Goal: Navigation & Orientation: Understand site structure

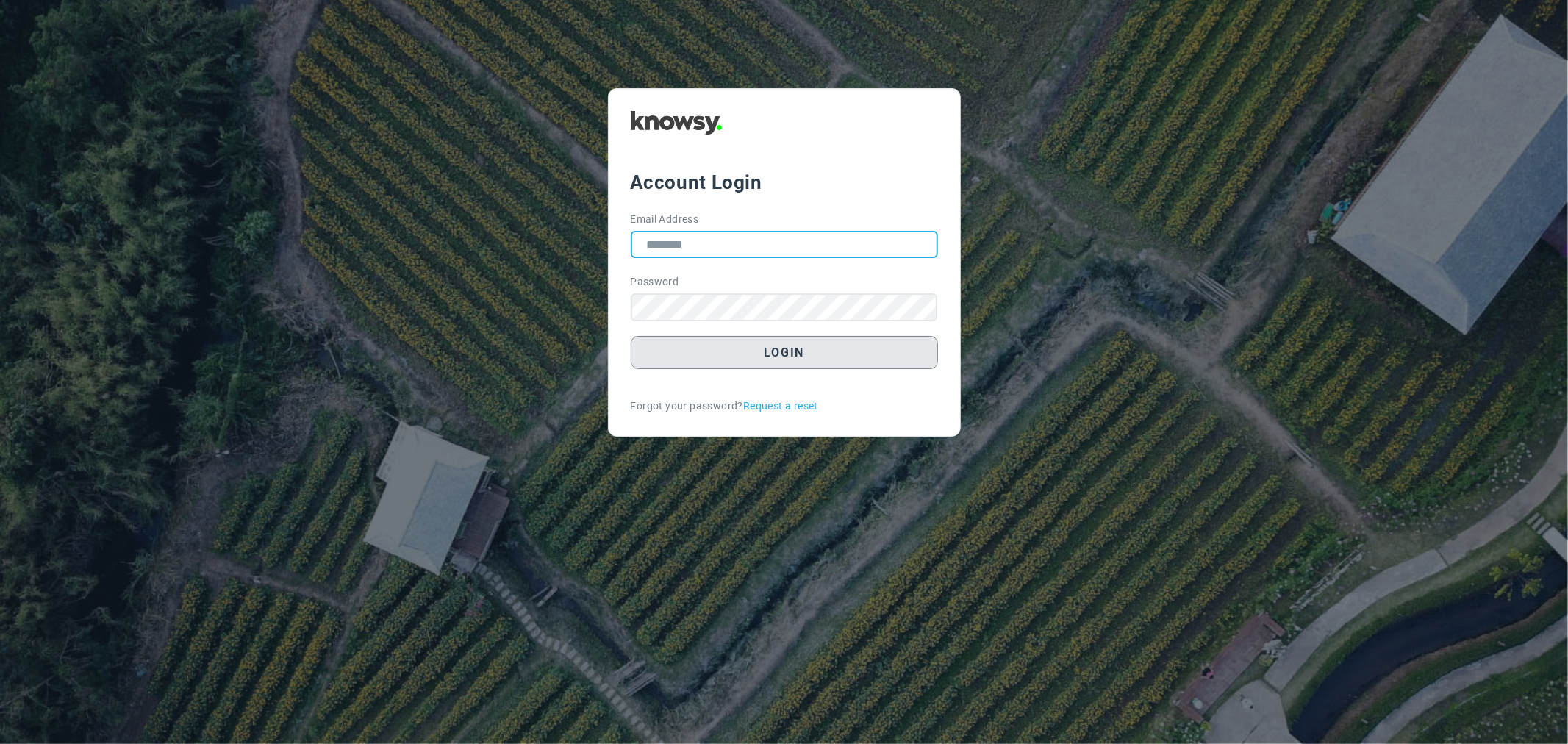
type input "**********"
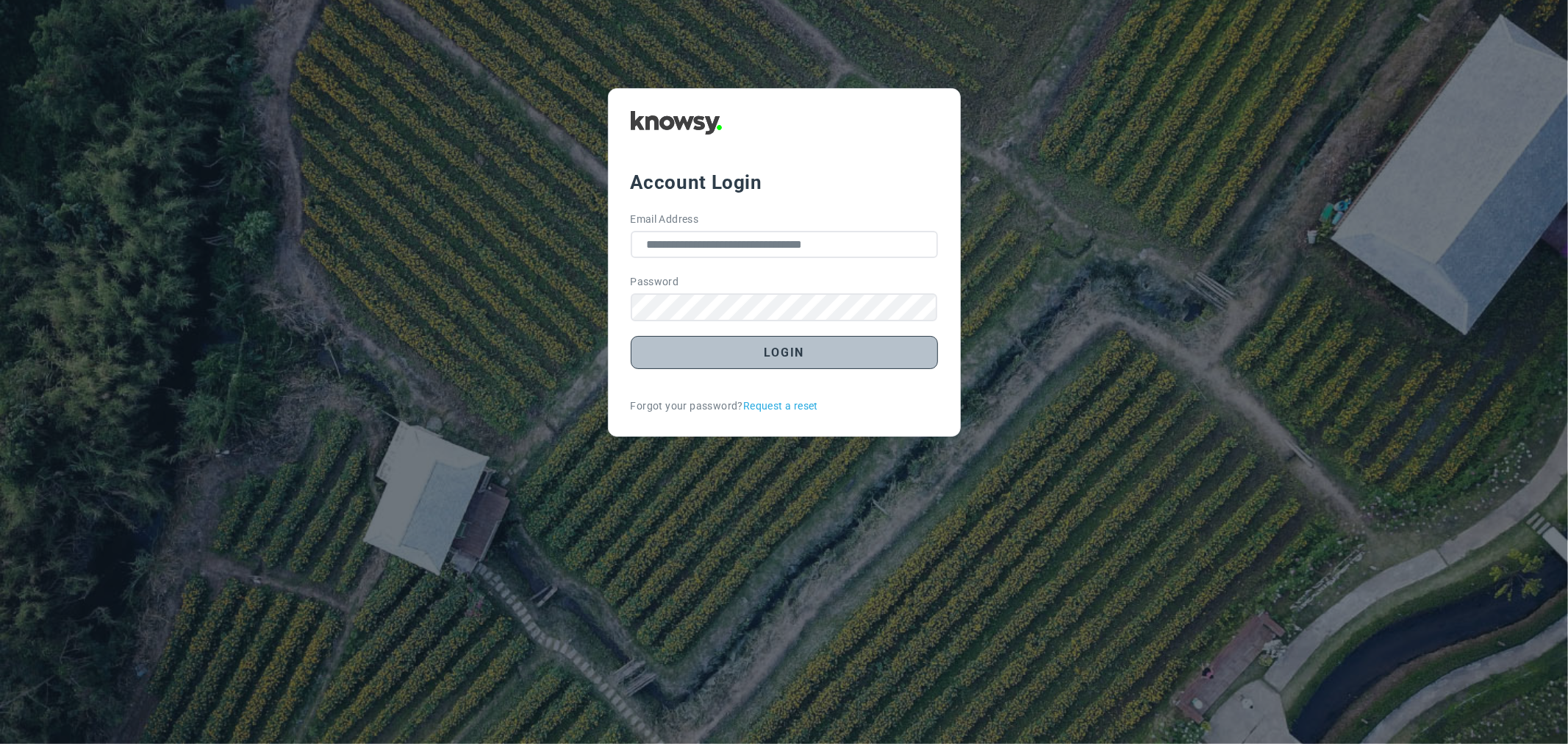
click at [790, 356] on button "Login" at bounding box center [784, 353] width 307 height 33
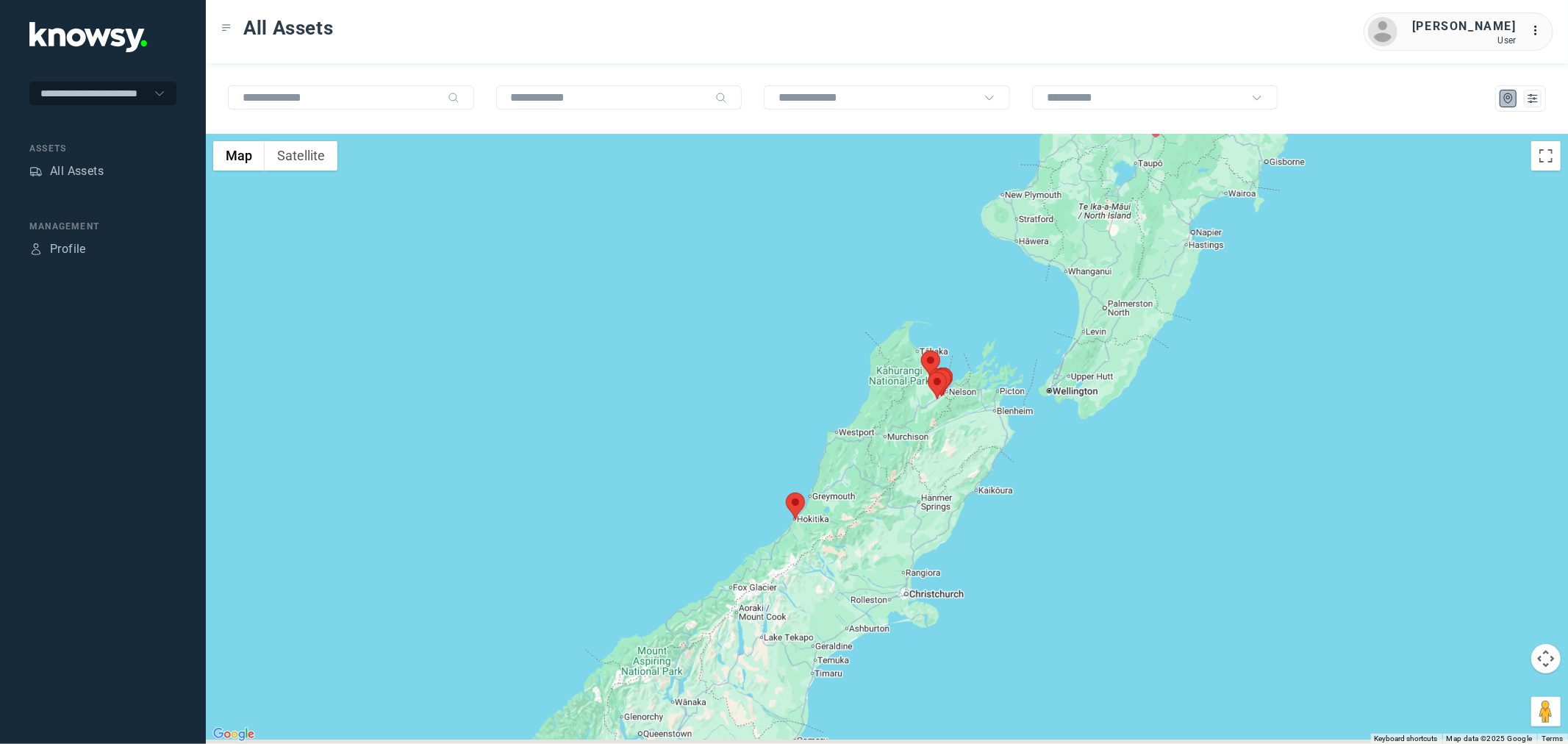
drag, startPoint x: 919, startPoint y: 575, endPoint x: 865, endPoint y: 476, distance: 112.8
click at [865, 476] on div at bounding box center [886, 438] width 1362 height 610
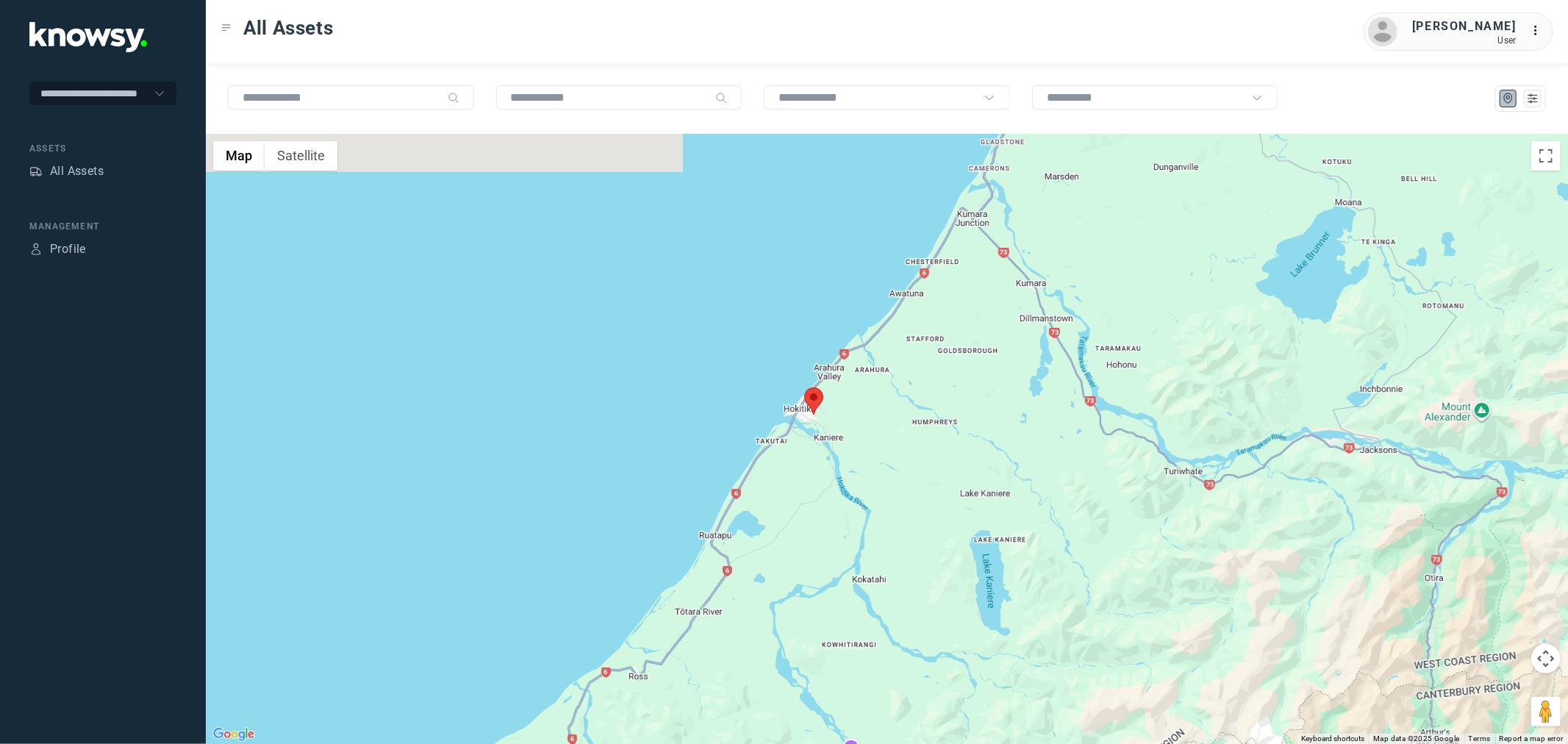
drag, startPoint x: 813, startPoint y: 337, endPoint x: 834, endPoint y: 418, distance: 83.7
click at [834, 418] on div at bounding box center [886, 438] width 1362 height 610
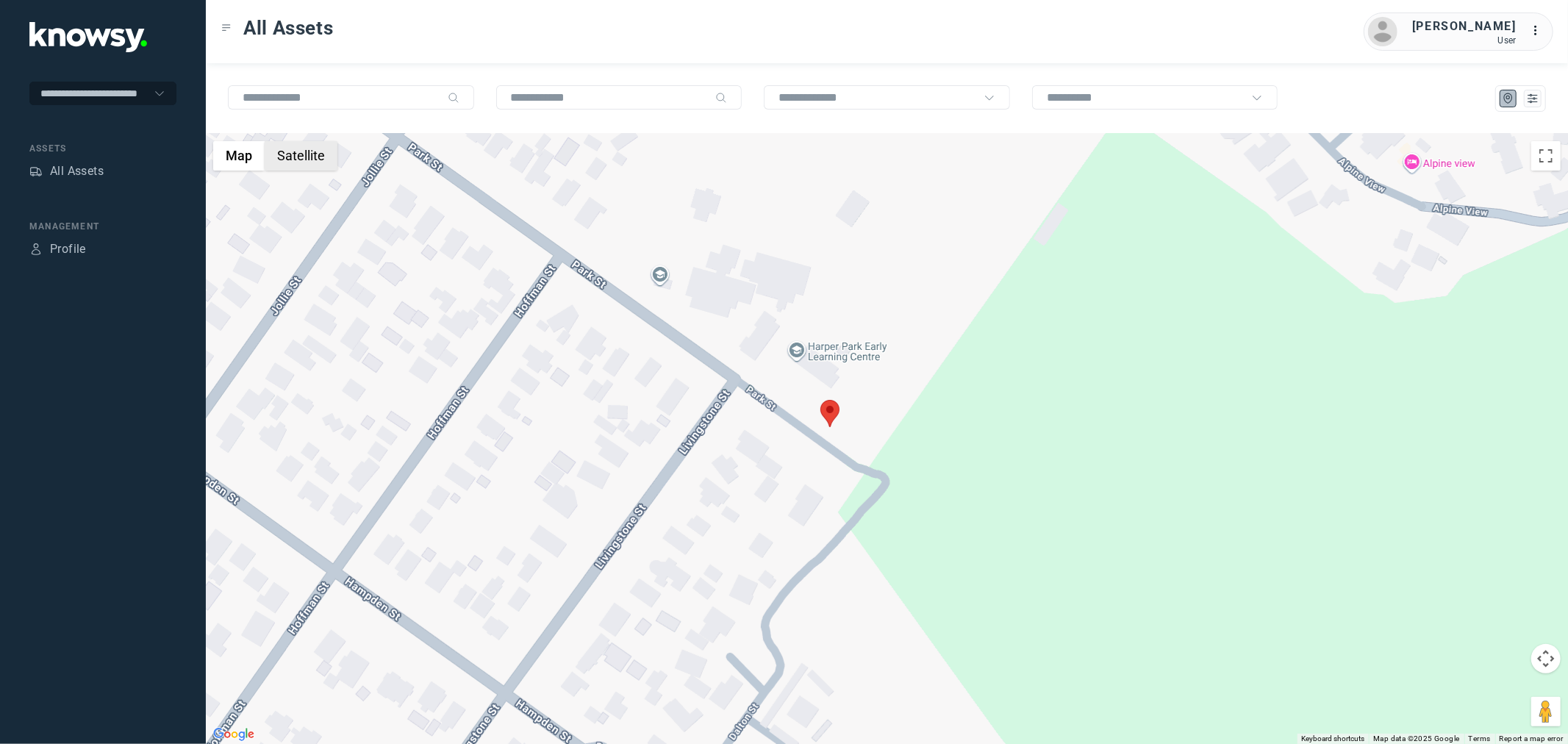
click at [289, 158] on button "Satellite" at bounding box center [301, 156] width 73 height 30
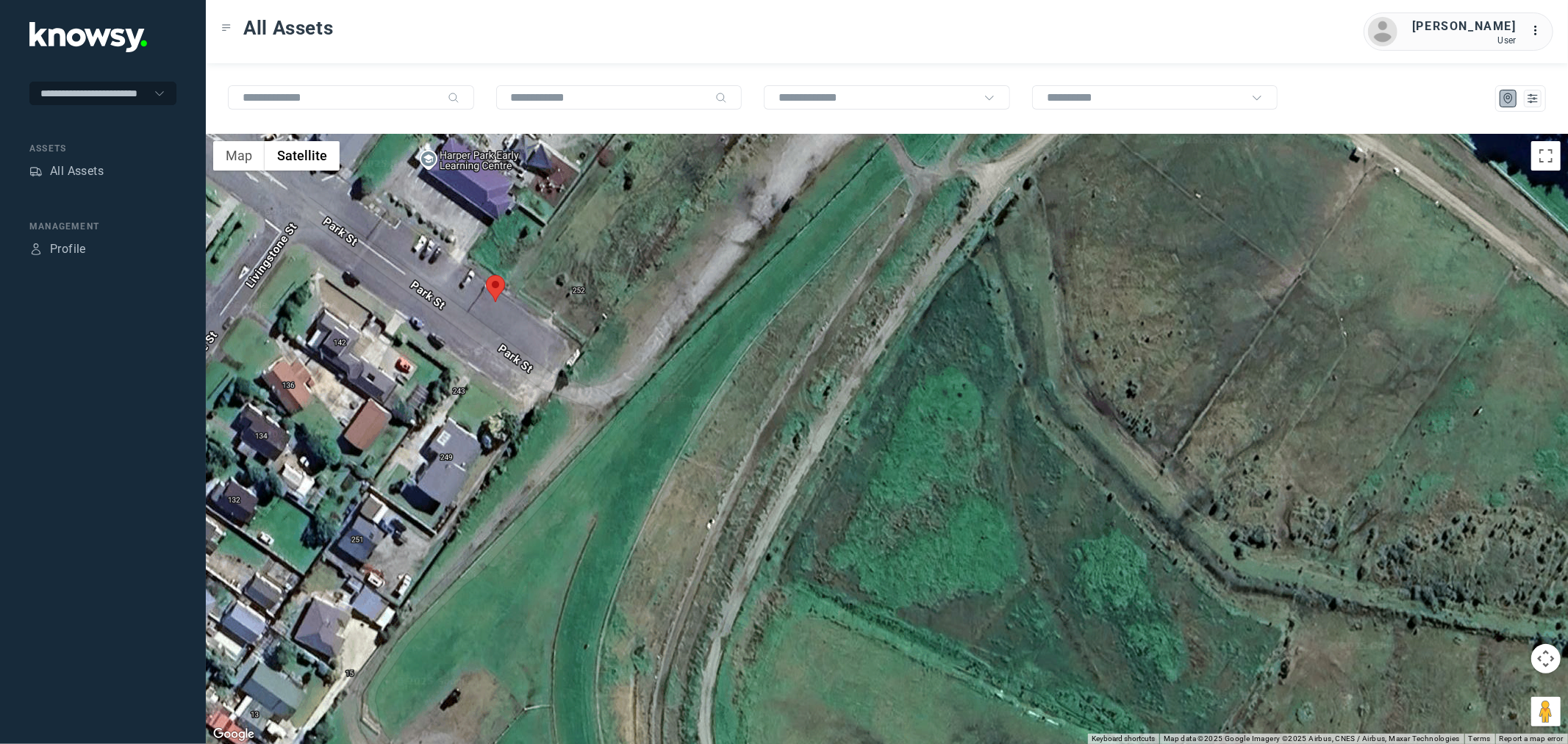
drag, startPoint x: 826, startPoint y: 428, endPoint x: 557, endPoint y: 320, distance: 289.9
click at [557, 320] on div at bounding box center [886, 438] width 1362 height 610
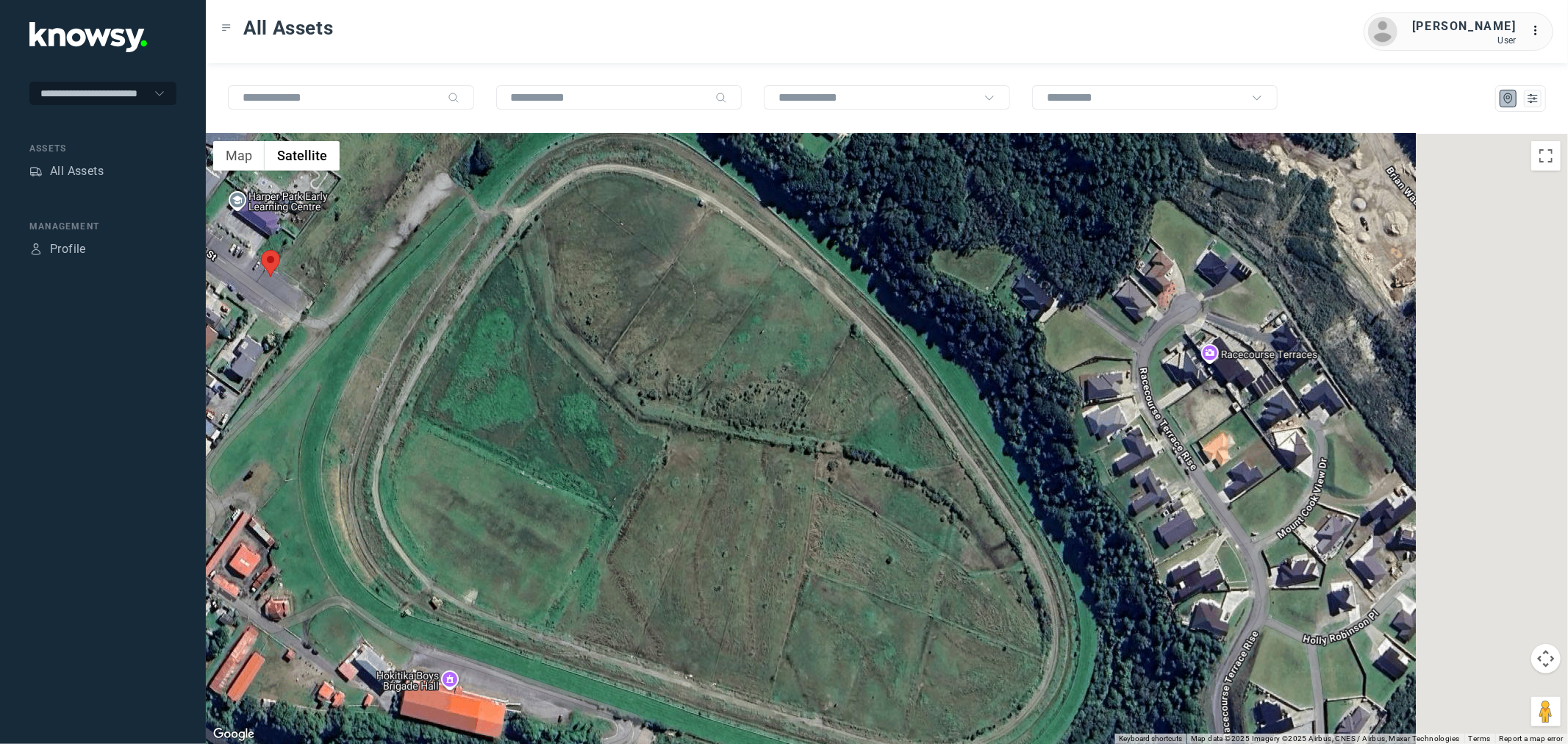
drag, startPoint x: 702, startPoint y: 435, endPoint x: 370, endPoint y: 372, distance: 337.9
click at [417, 386] on div at bounding box center [886, 438] width 1362 height 610
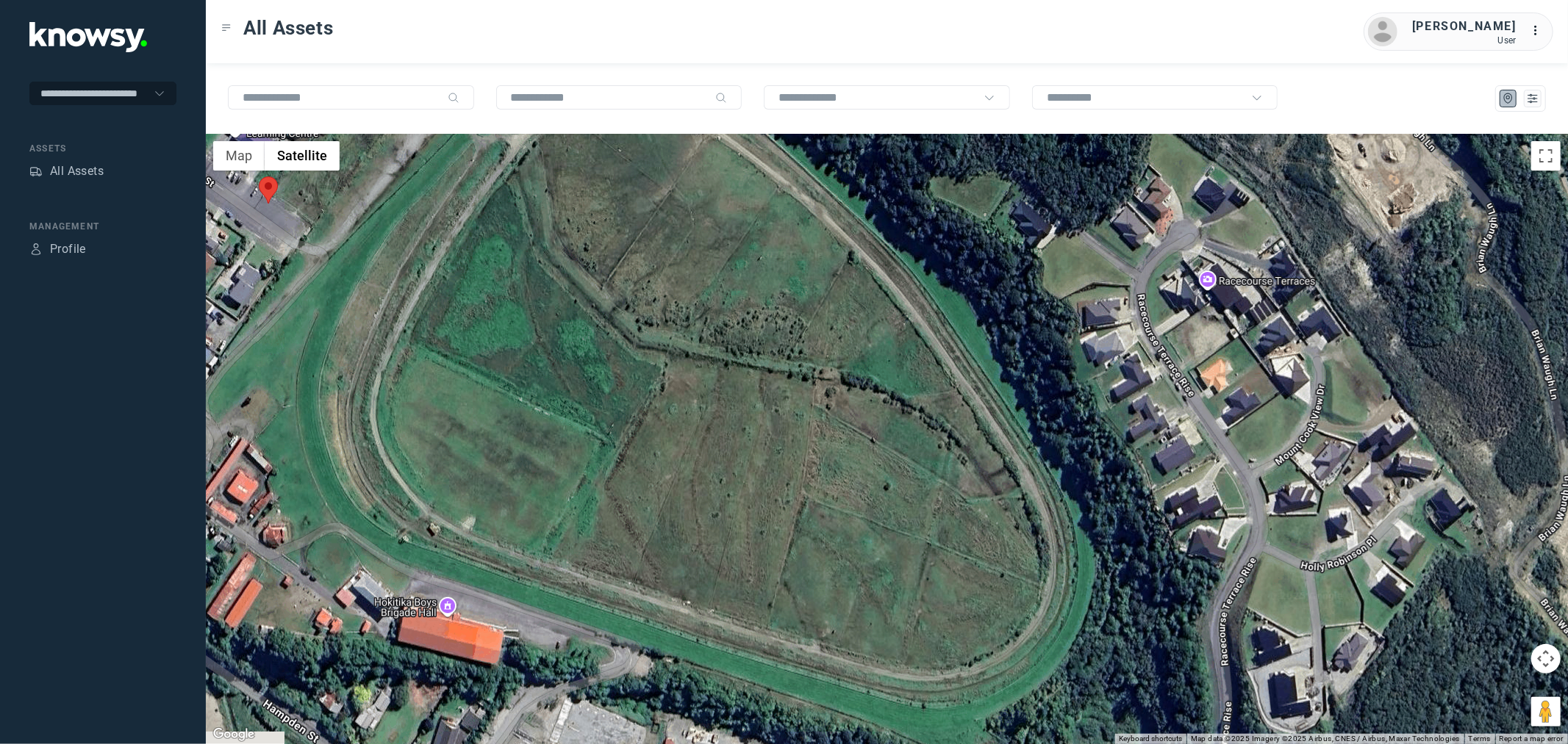
drag, startPoint x: 513, startPoint y: 386, endPoint x: 795, endPoint y: 380, distance: 282.1
click at [795, 380] on div at bounding box center [886, 438] width 1362 height 610
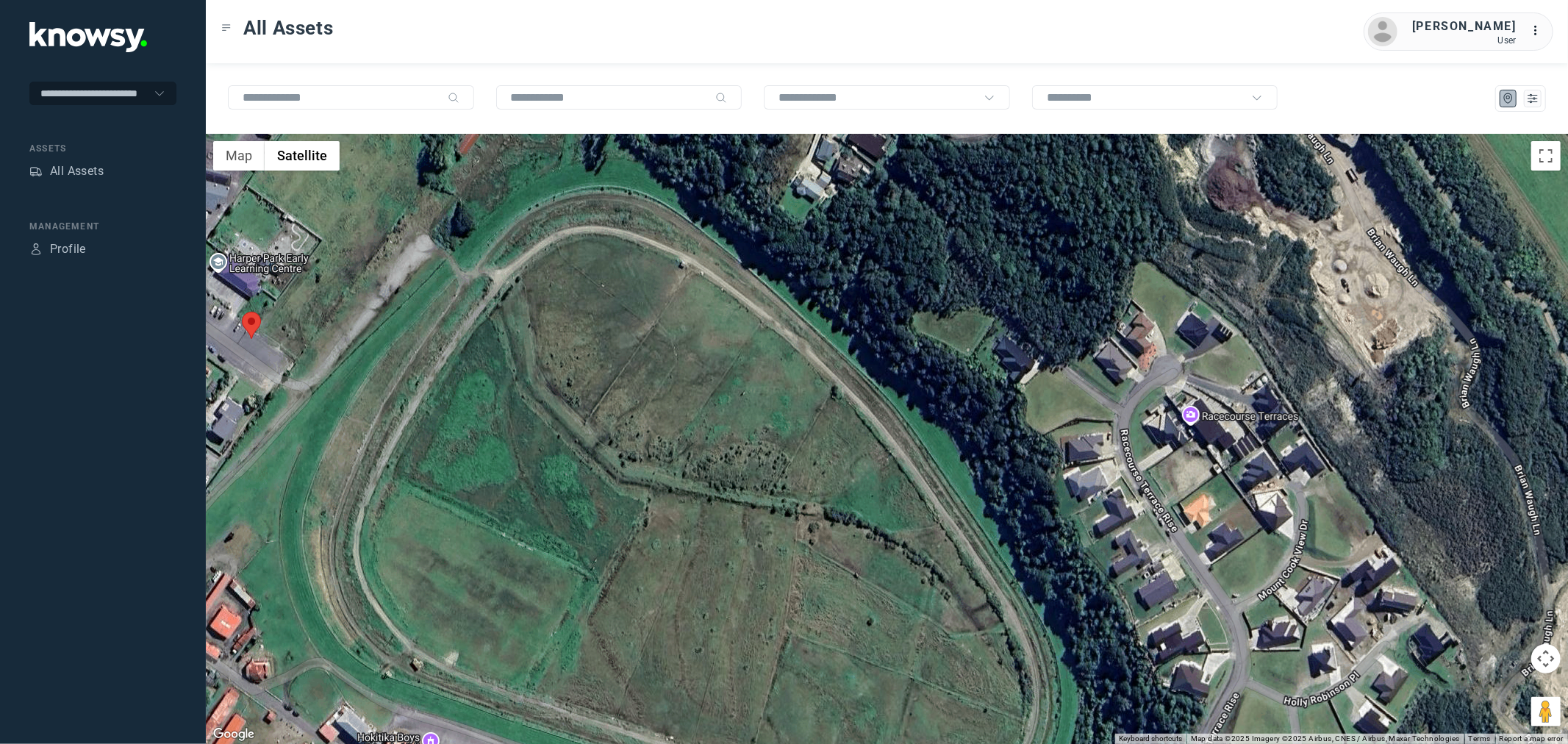
drag, startPoint x: 634, startPoint y: 316, endPoint x: 547, endPoint y: 415, distance: 131.8
click at [595, 449] on div at bounding box center [886, 438] width 1362 height 610
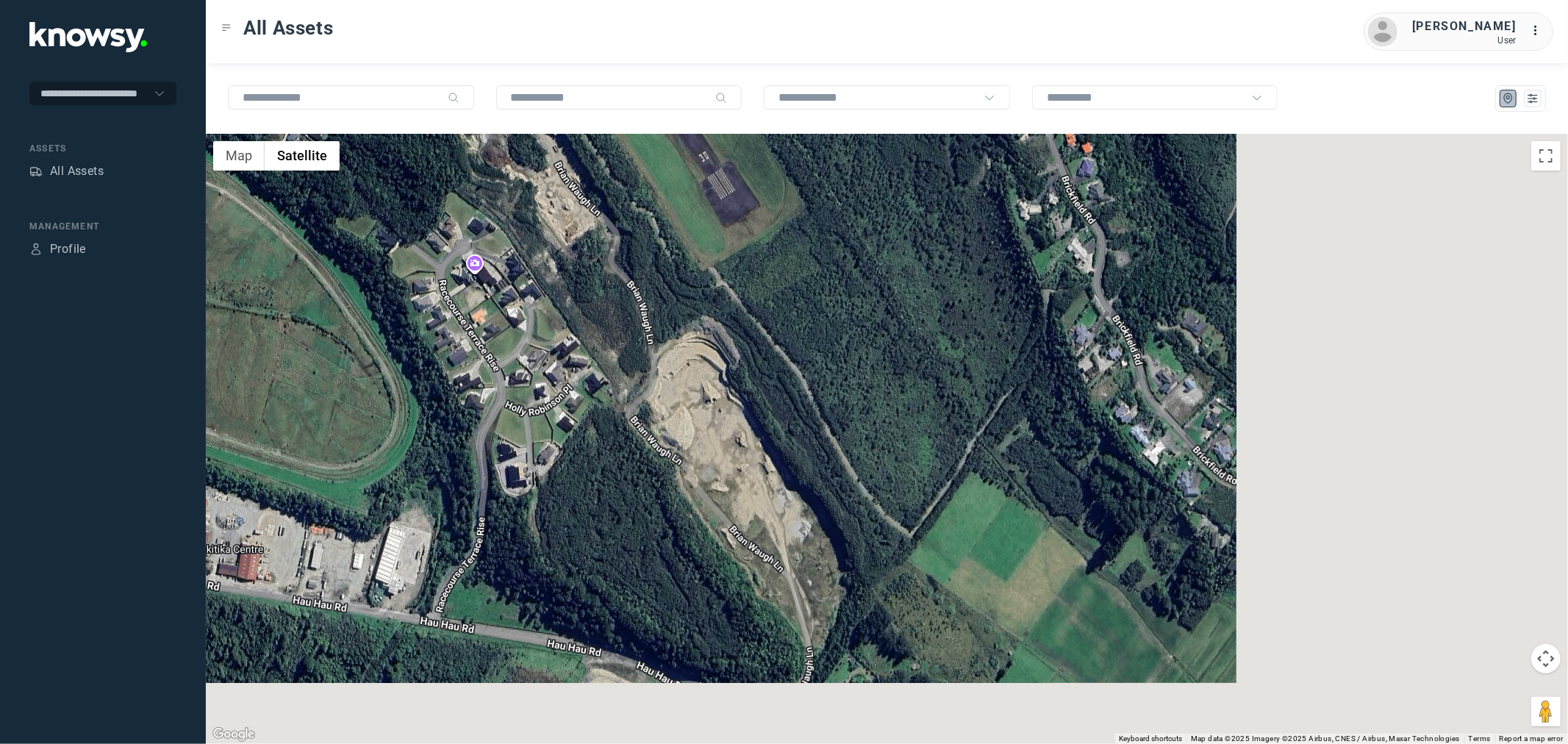
drag, startPoint x: 920, startPoint y: 510, endPoint x: 555, endPoint y: 370, distance: 390.9
click at [555, 370] on div at bounding box center [886, 438] width 1362 height 610
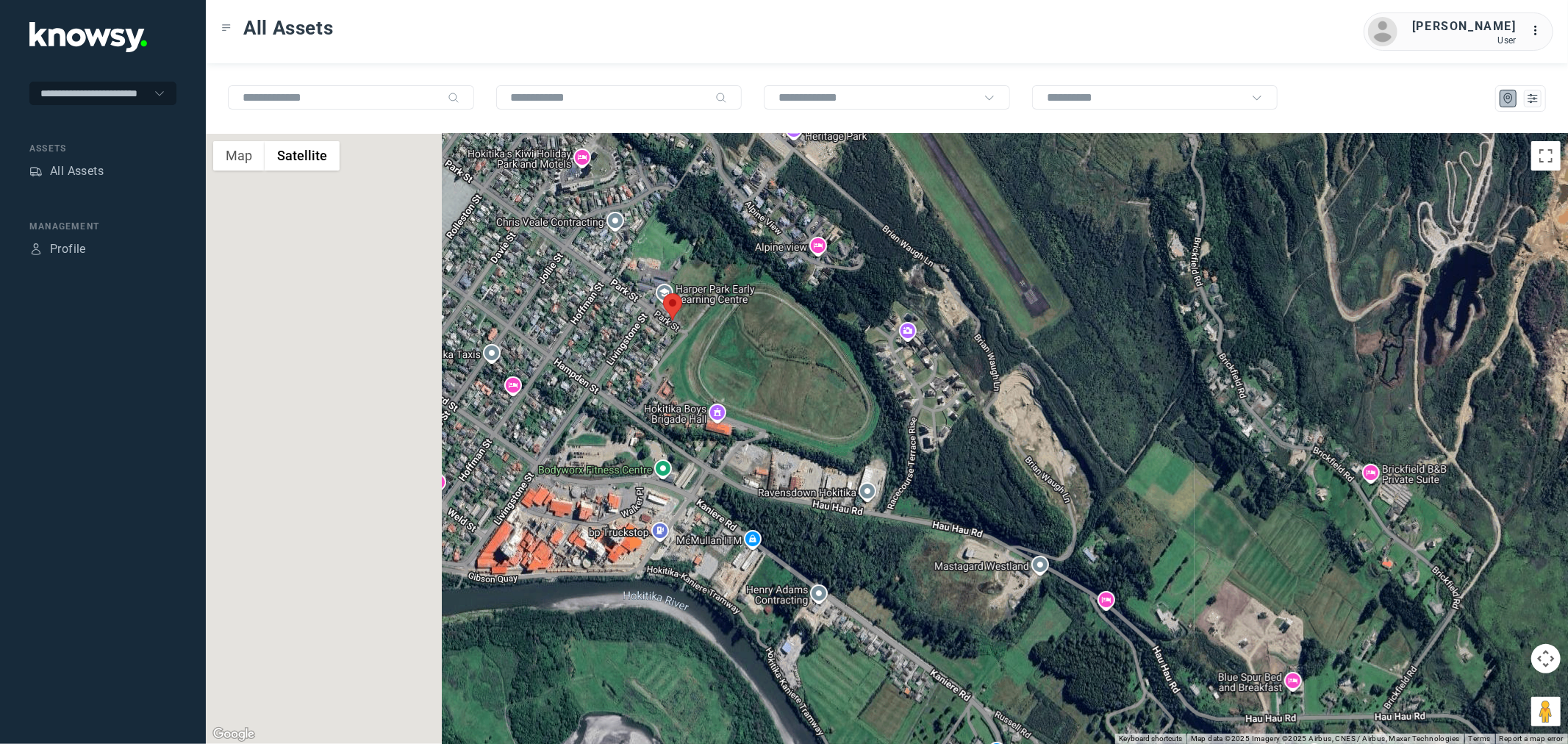
drag, startPoint x: 884, startPoint y: 589, endPoint x: 1235, endPoint y: 550, distance: 353.2
click at [1235, 550] on div at bounding box center [886, 438] width 1362 height 610
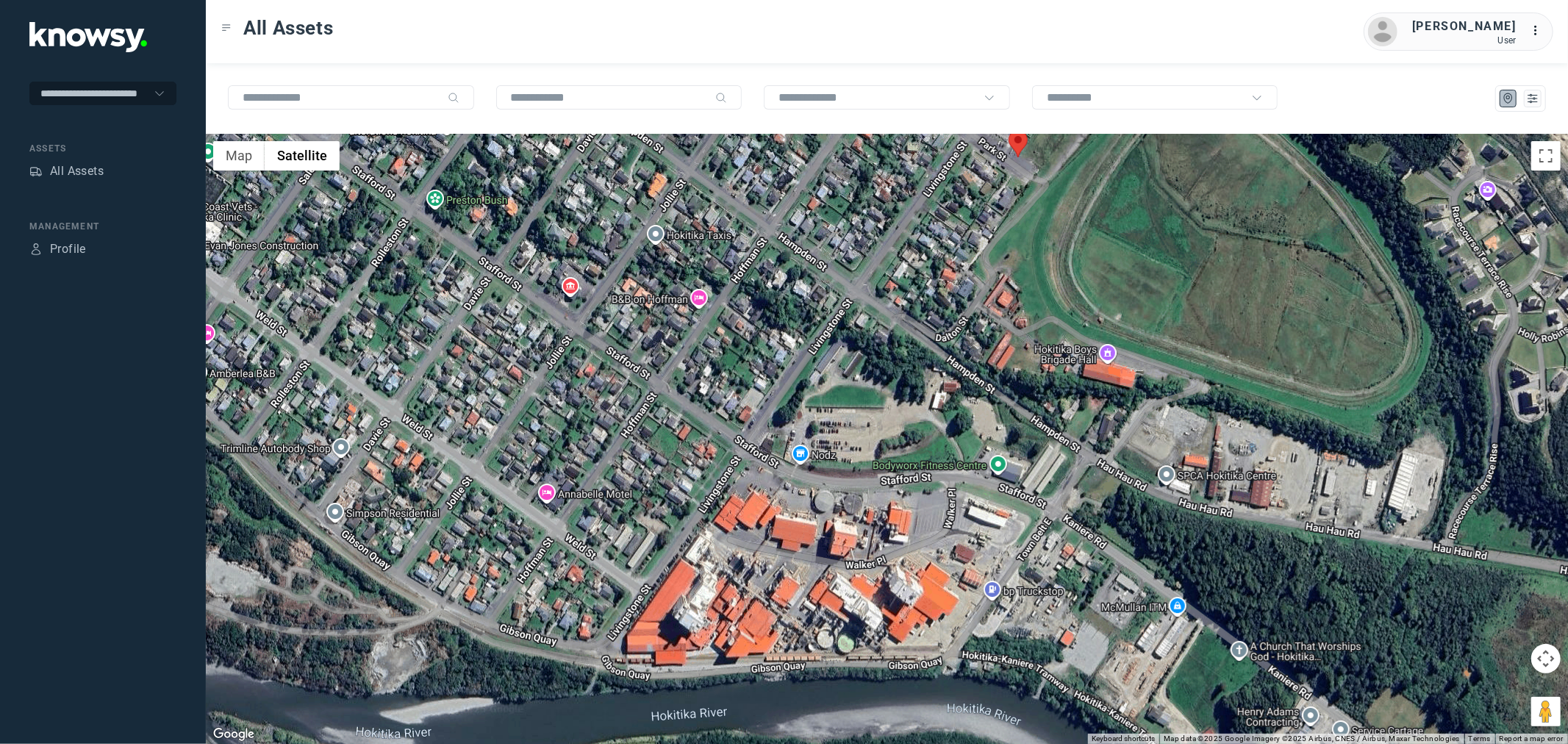
drag, startPoint x: 850, startPoint y: 430, endPoint x: 832, endPoint y: 503, distance: 75.2
click at [832, 503] on div at bounding box center [886, 438] width 1362 height 610
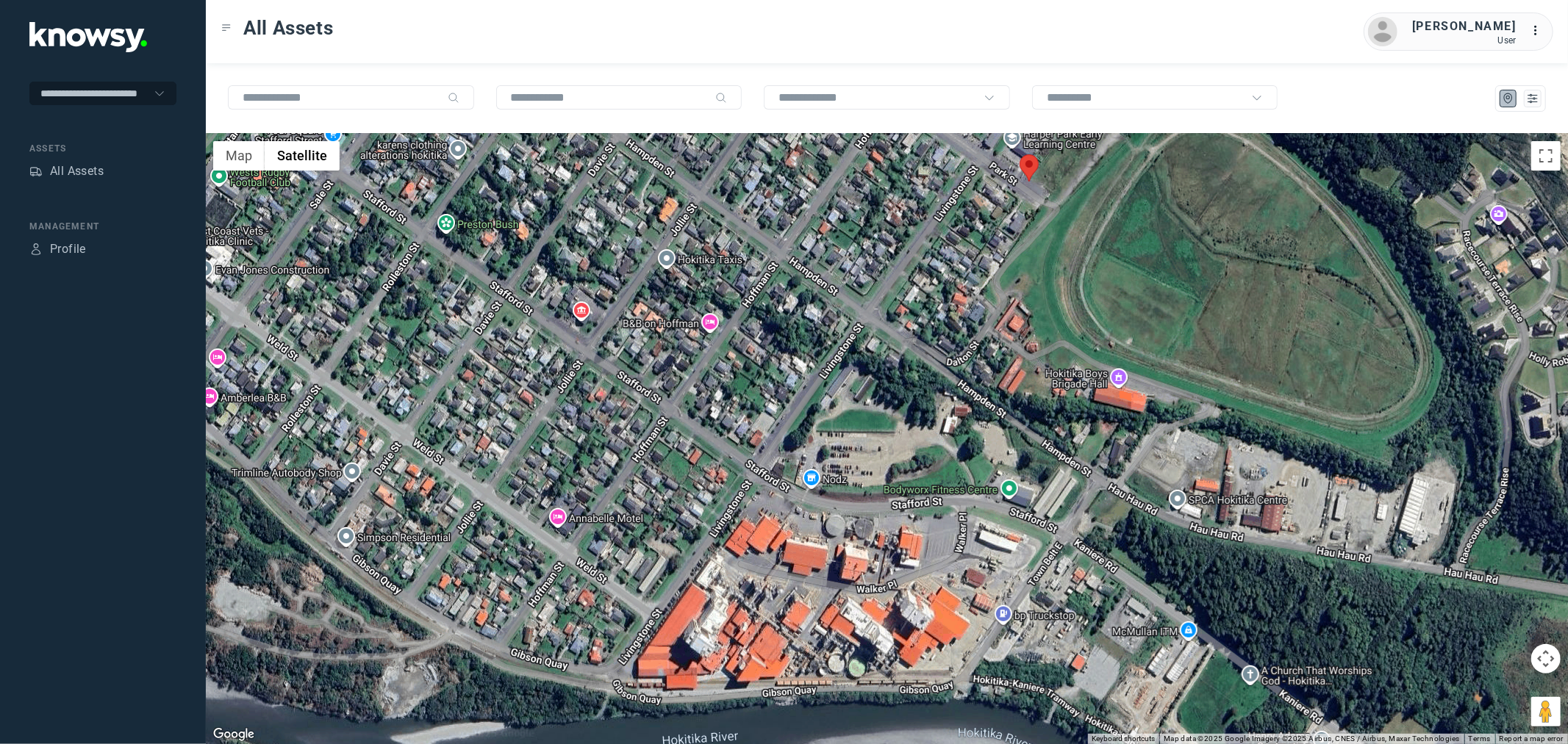
drag, startPoint x: 600, startPoint y: 521, endPoint x: 1040, endPoint y: 443, distance: 446.9
click at [1040, 443] on div at bounding box center [886, 438] width 1362 height 610
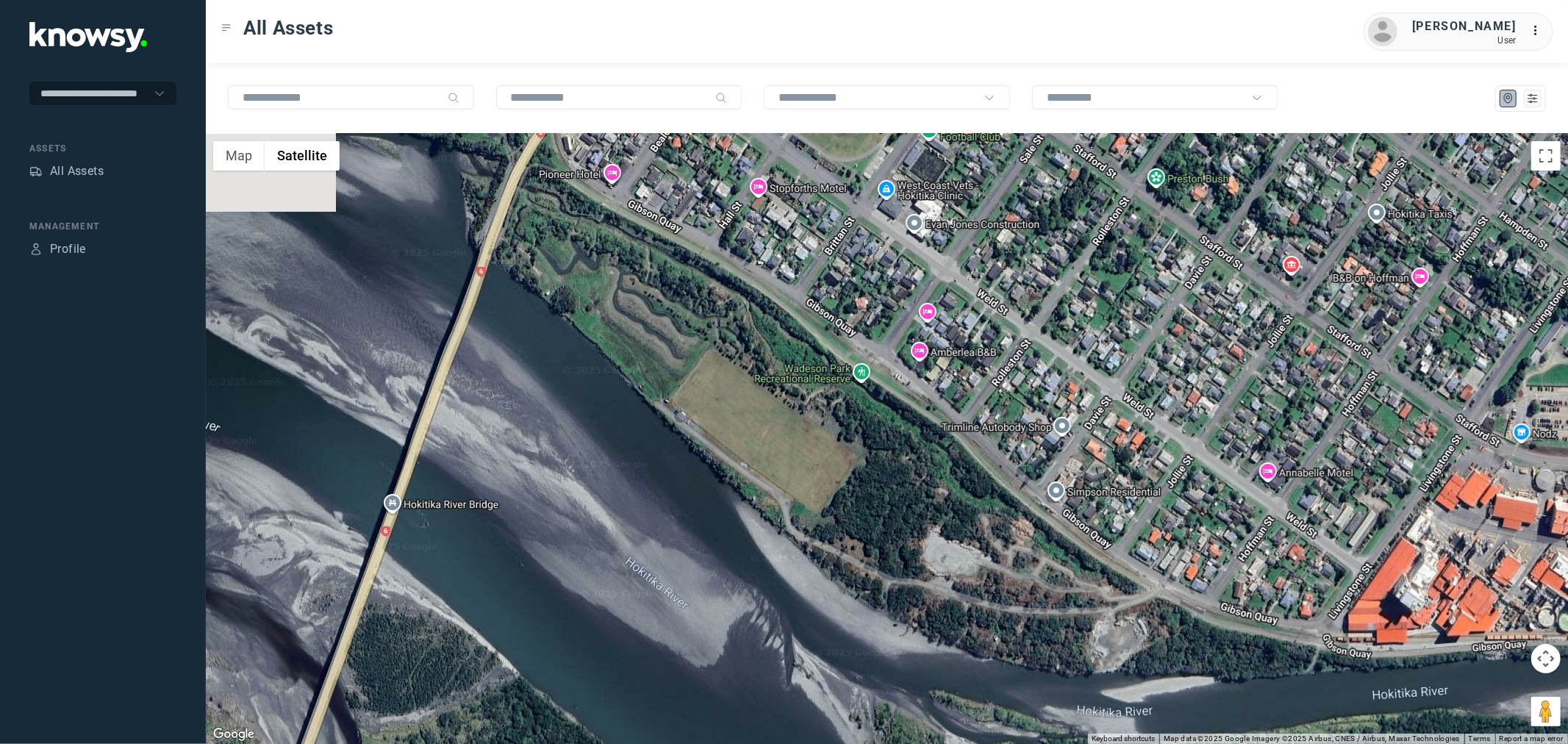
drag, startPoint x: 494, startPoint y: 386, endPoint x: 567, endPoint y: 528, distance: 159.7
click at [567, 528] on div at bounding box center [886, 438] width 1362 height 610
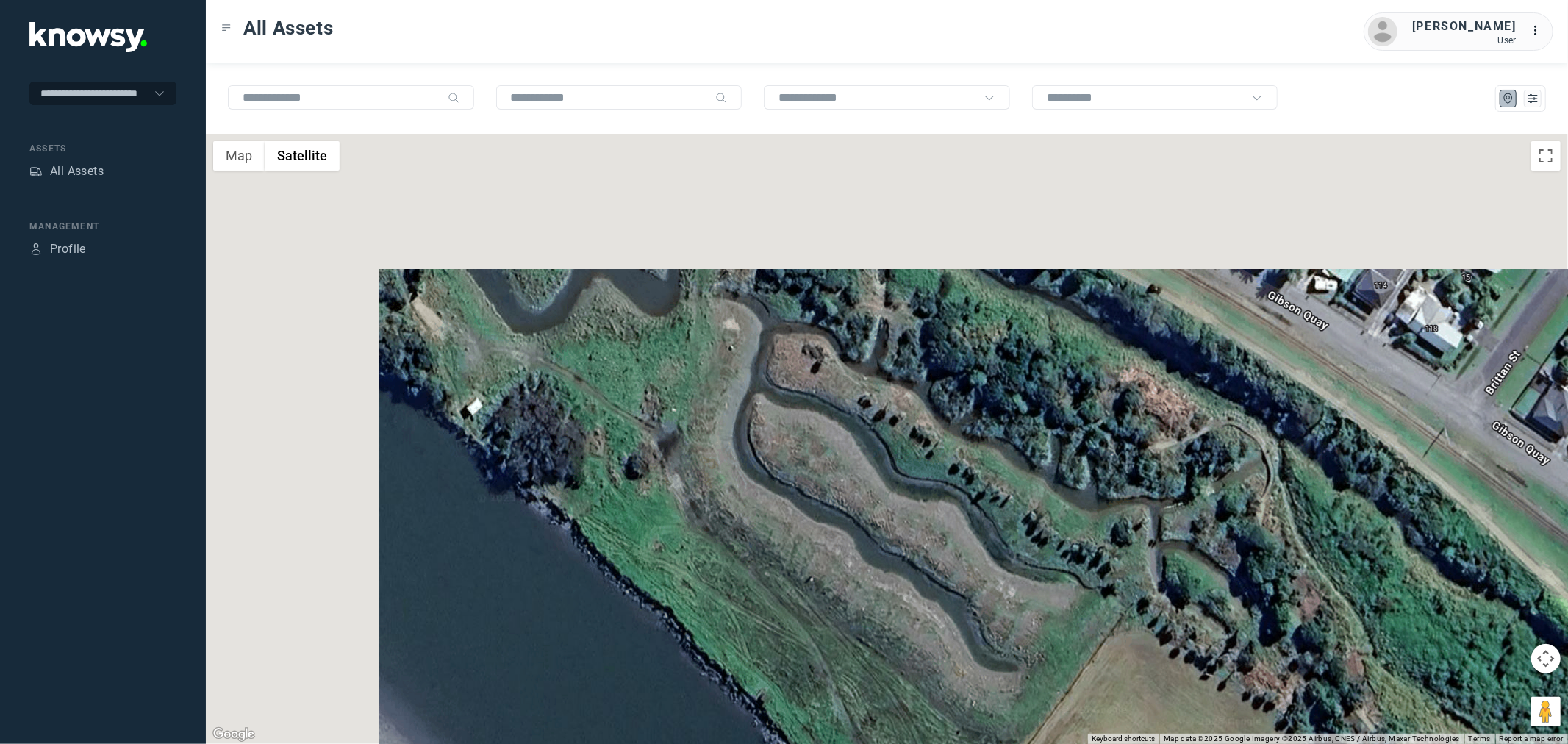
drag, startPoint x: 730, startPoint y: 326, endPoint x: 912, endPoint y: 515, distance: 262.4
click at [912, 515] on div at bounding box center [886, 438] width 1362 height 610
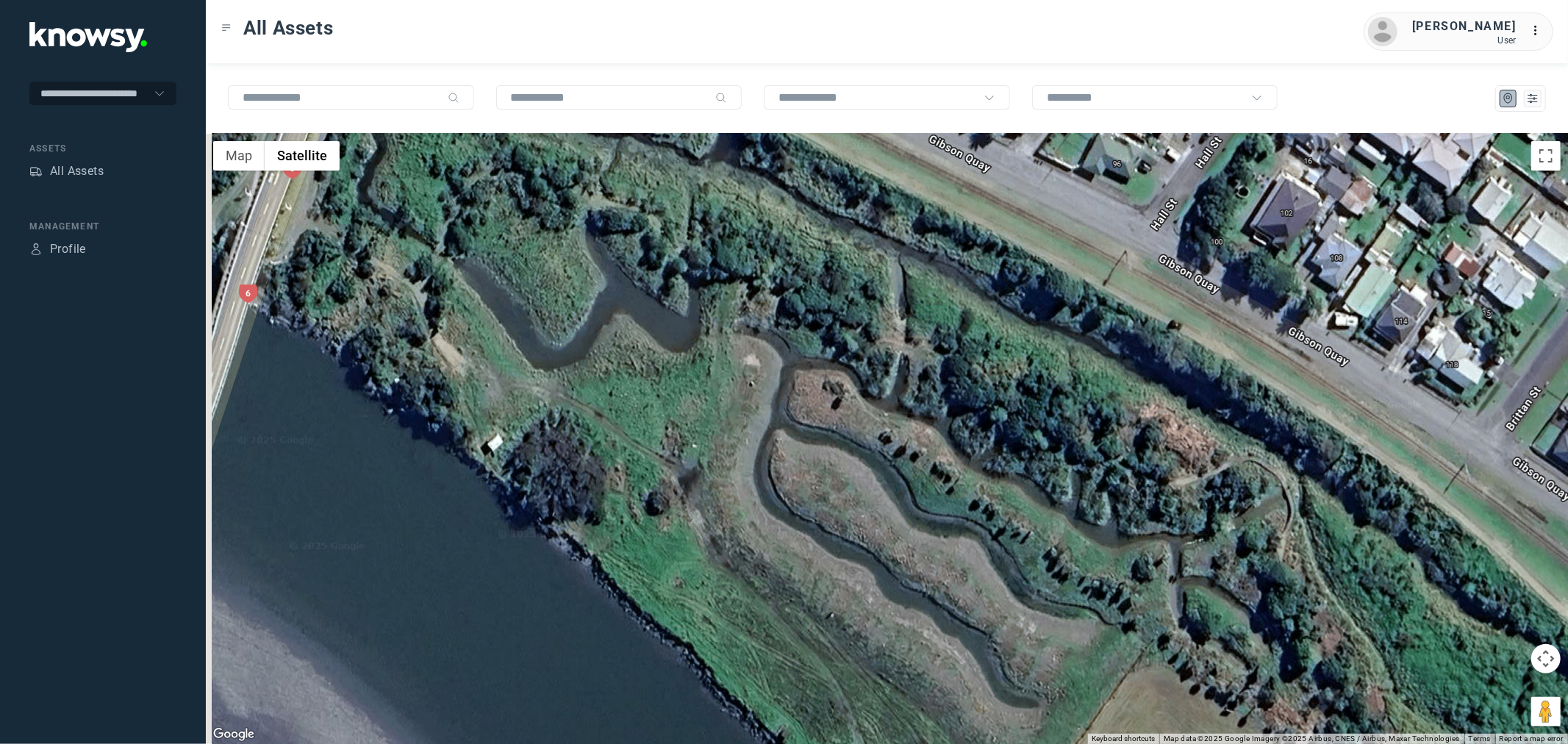
drag, startPoint x: 739, startPoint y: 432, endPoint x: 829, endPoint y: 495, distance: 109.9
click at [829, 495] on div at bounding box center [886, 438] width 1362 height 610
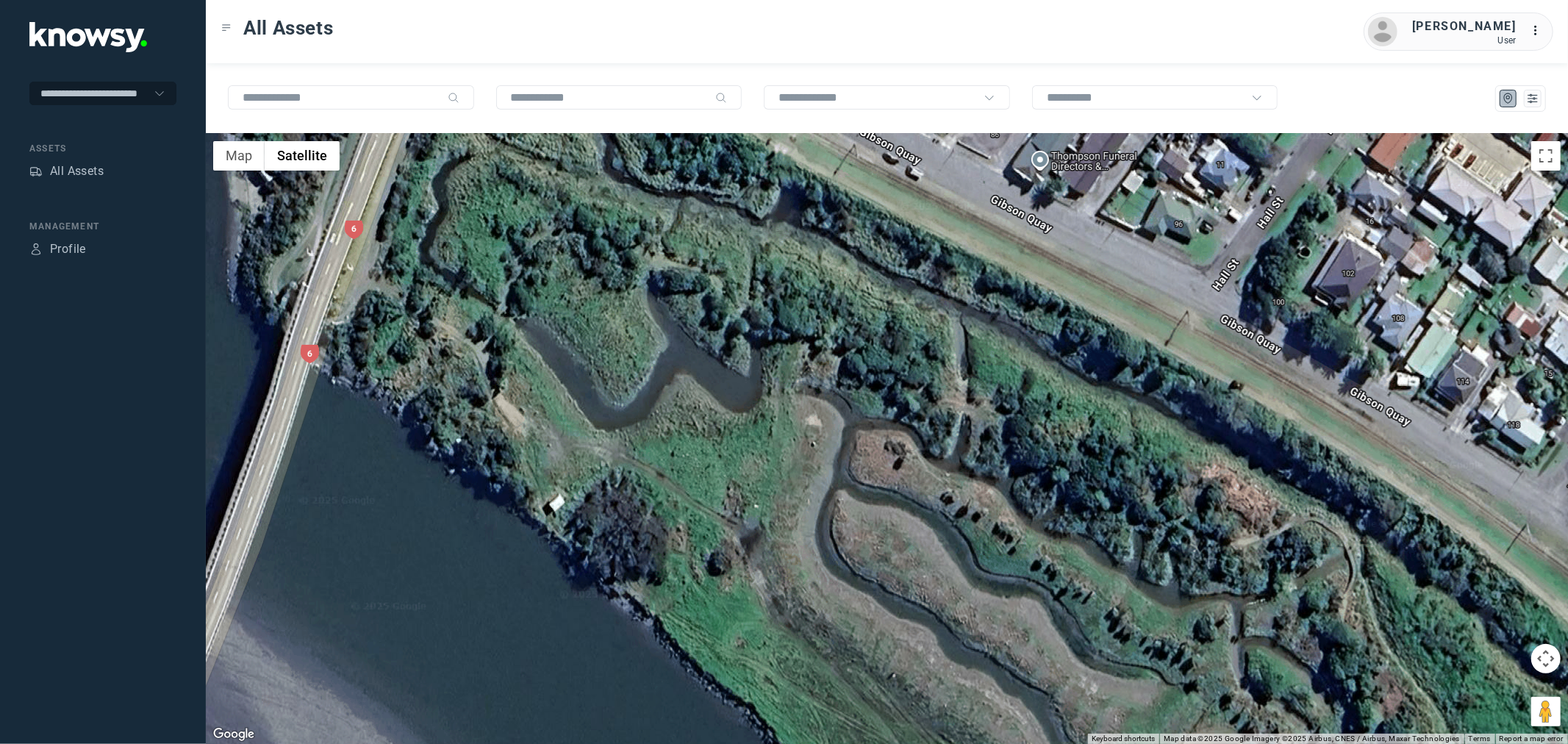
drag, startPoint x: 1079, startPoint y: 448, endPoint x: 724, endPoint y: 340, distance: 371.1
click at [729, 341] on div at bounding box center [886, 438] width 1362 height 610
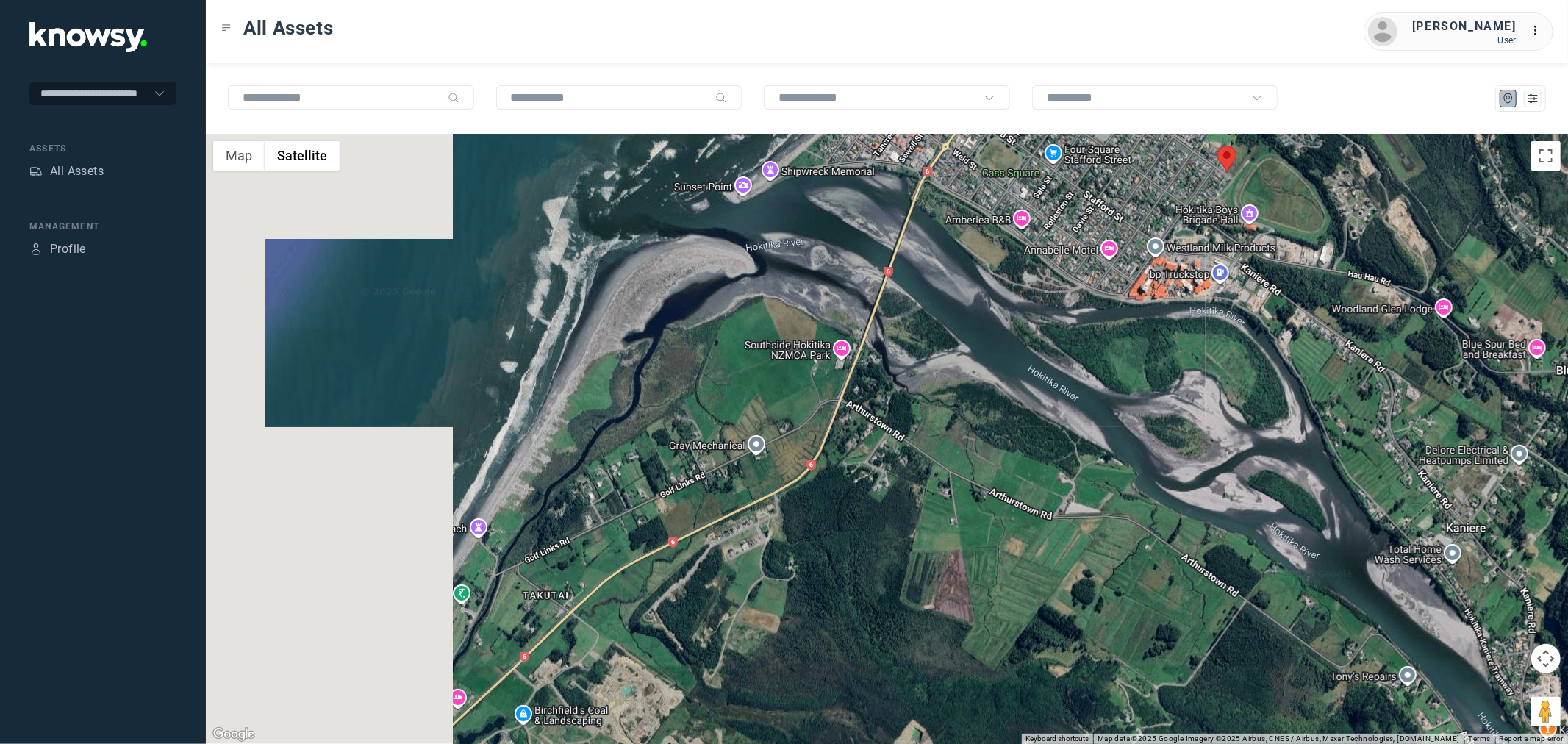
drag, startPoint x: 529, startPoint y: 446, endPoint x: 803, endPoint y: 341, distance: 293.4
click at [803, 341] on div at bounding box center [886, 438] width 1362 height 610
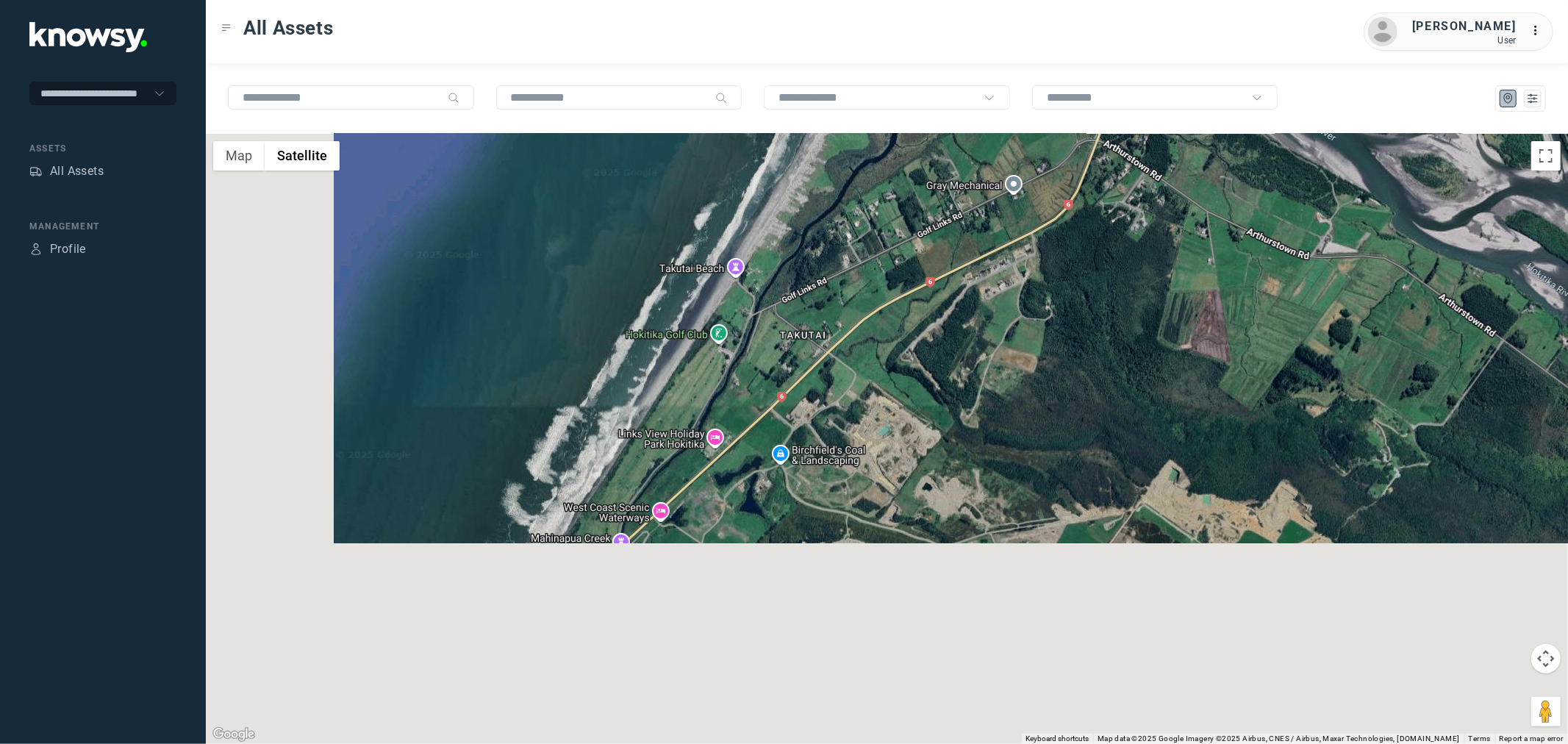
drag, startPoint x: 531, startPoint y: 571, endPoint x: 790, endPoint y: 309, distance: 368.4
click at [790, 309] on div at bounding box center [886, 438] width 1362 height 610
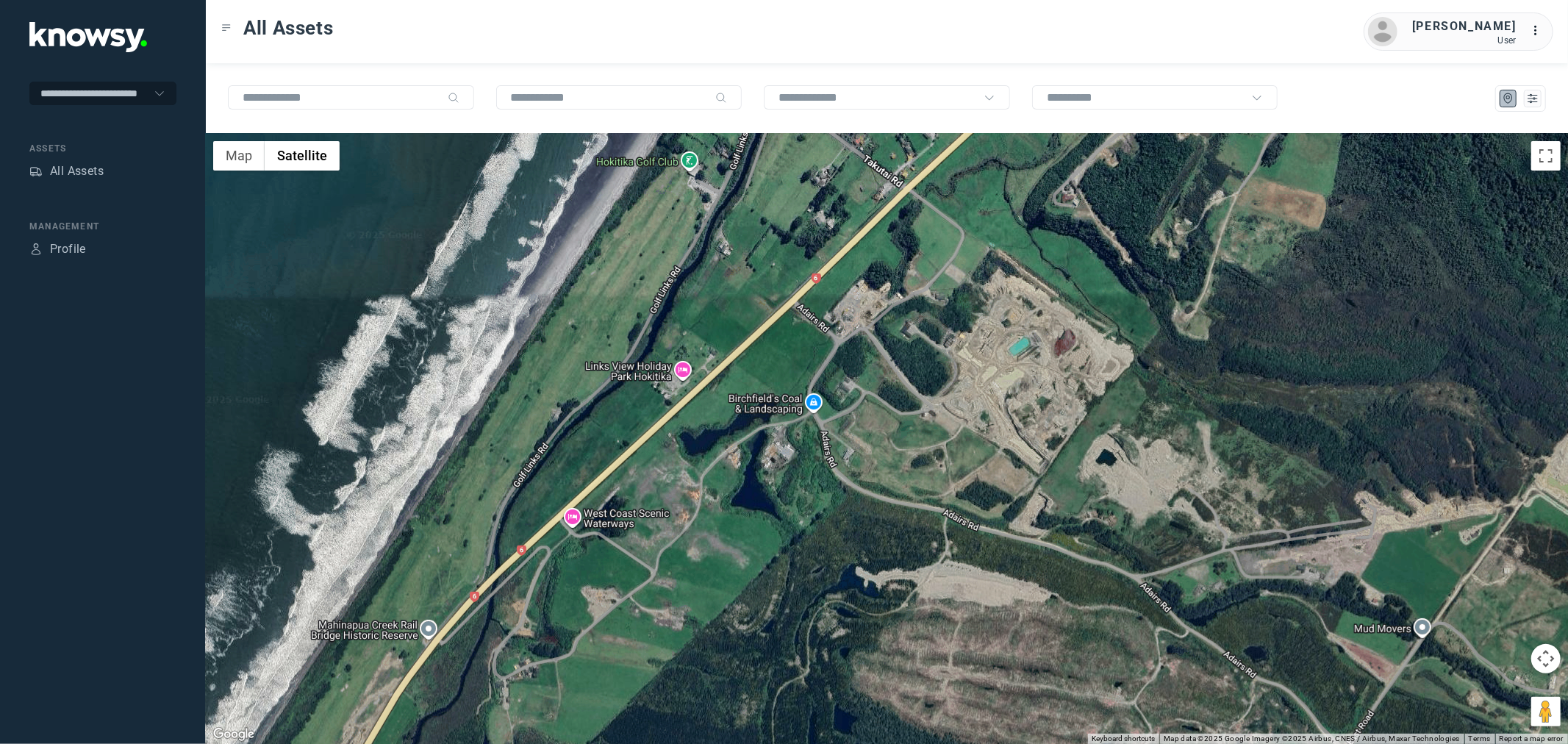
drag, startPoint x: 713, startPoint y: 322, endPoint x: 599, endPoint y: 369, distance: 123.3
click at [599, 369] on div at bounding box center [886, 438] width 1362 height 610
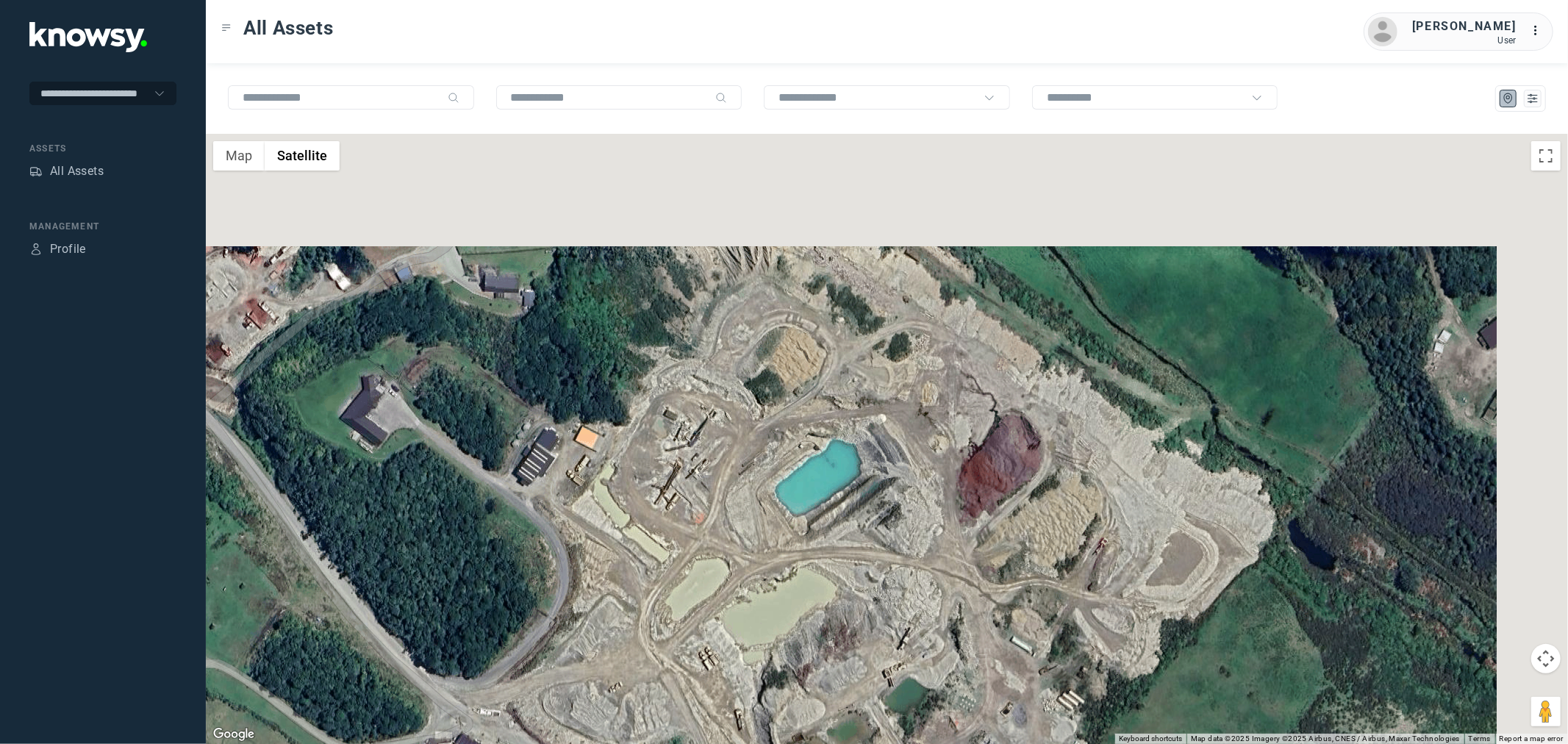
drag, startPoint x: 942, startPoint y: 329, endPoint x: 865, endPoint y: 609, distance: 290.4
click at [865, 609] on div at bounding box center [886, 438] width 1362 height 610
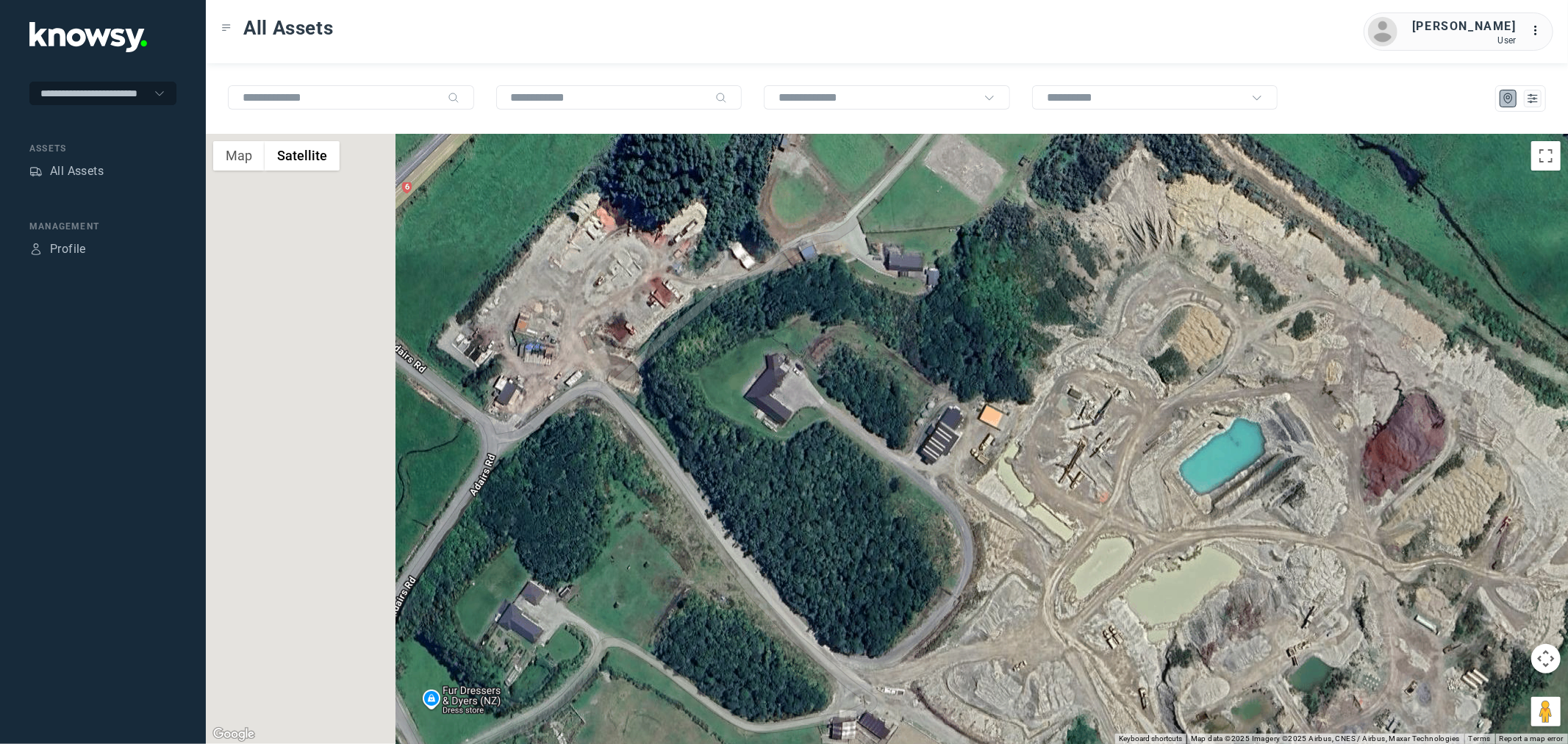
drag, startPoint x: 871, startPoint y: 594, endPoint x: 1275, endPoint y: 571, distance: 404.7
click at [1275, 571] on div at bounding box center [886, 438] width 1362 height 610
